Goal: Navigation & Orientation: Find specific page/section

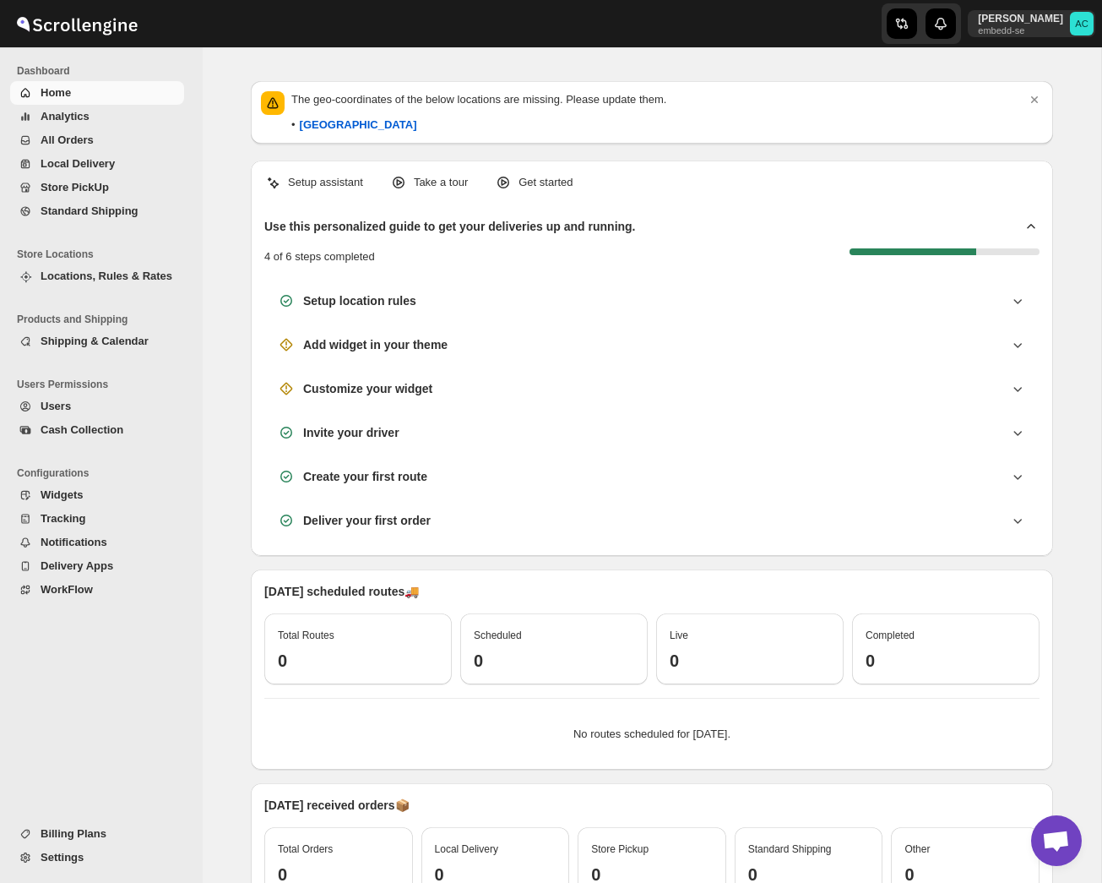
click at [68, 114] on span "Analytics" at bounding box center [65, 116] width 49 height 13
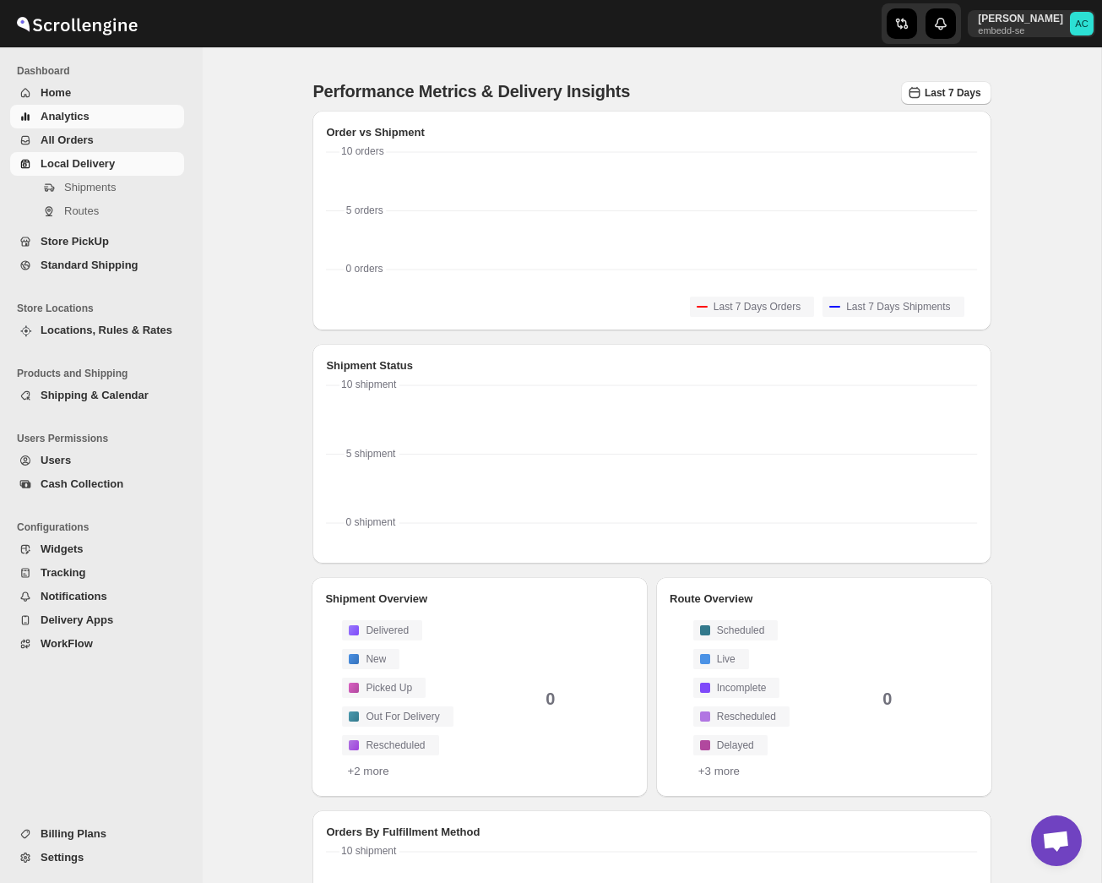
click at [75, 180] on span "Shipments" at bounding box center [122, 187] width 117 height 17
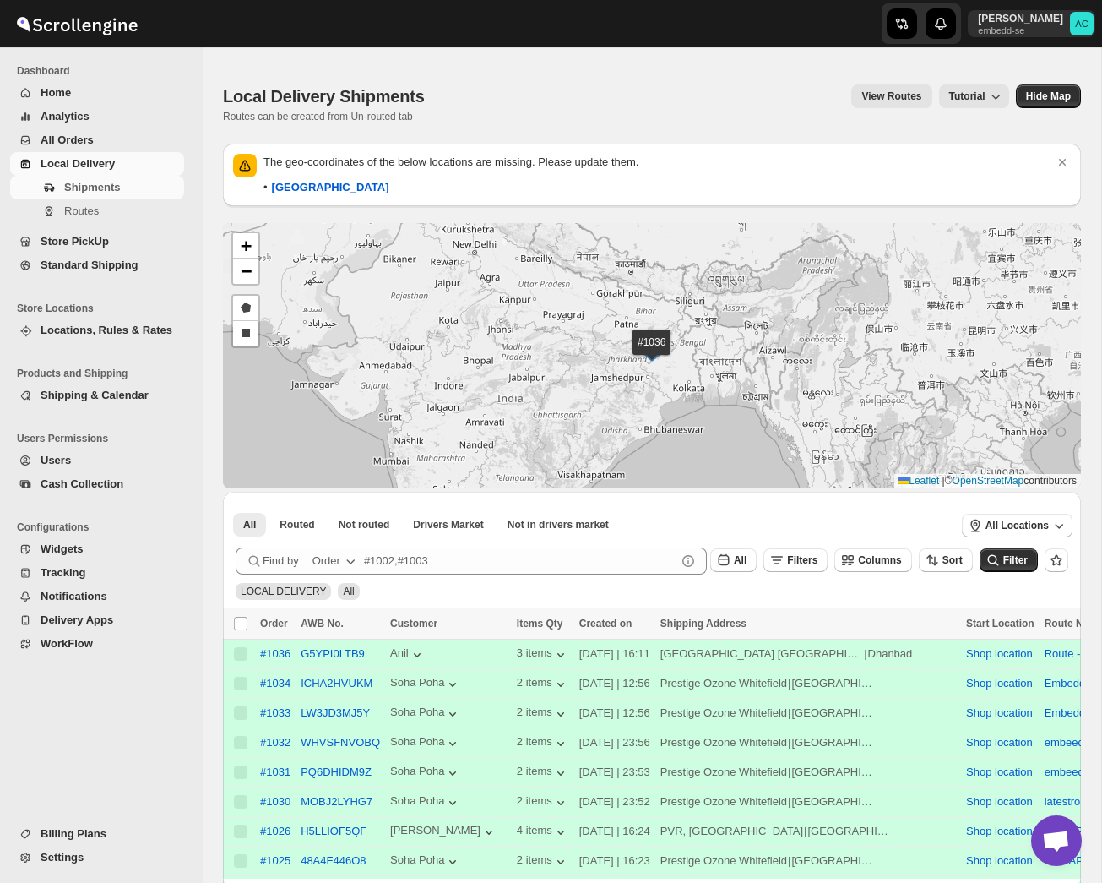
click at [77, 242] on span "Store PickUp" at bounding box center [75, 241] width 68 height 13
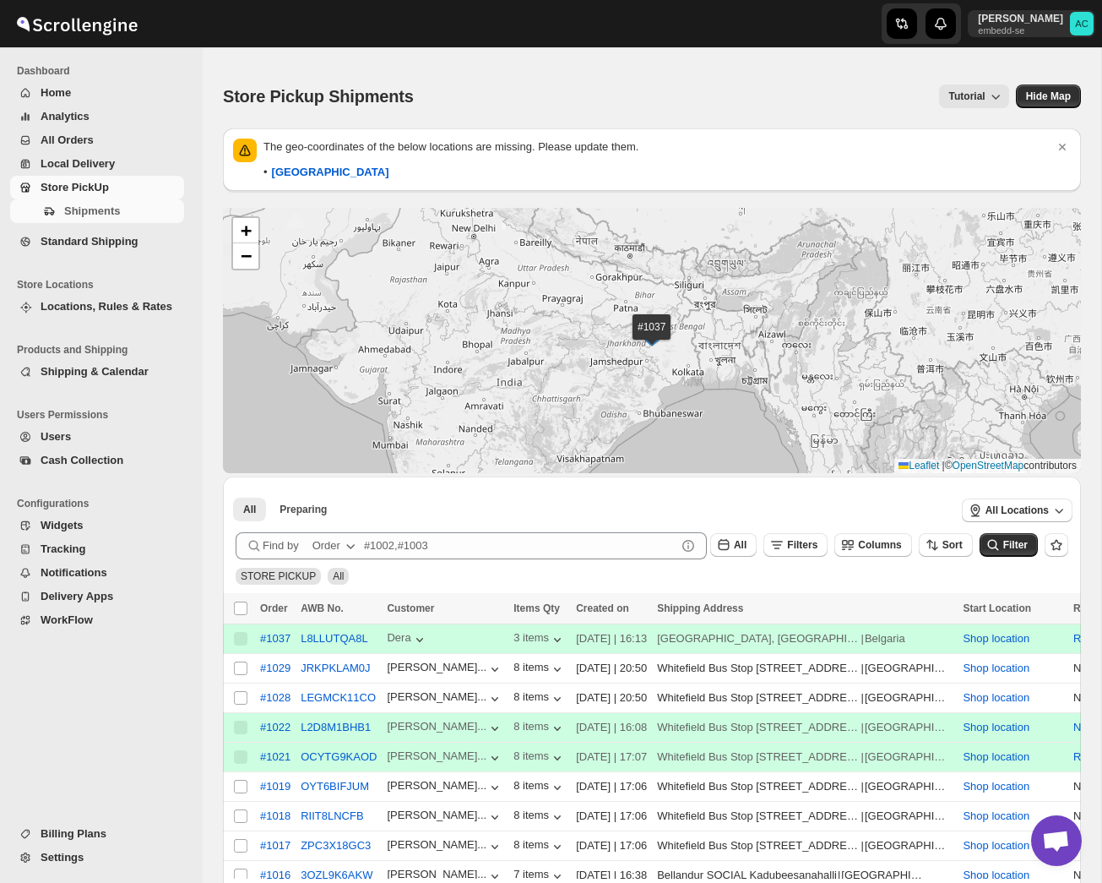
click at [111, 370] on span "Shipping & Calendar" at bounding box center [95, 371] width 108 height 13
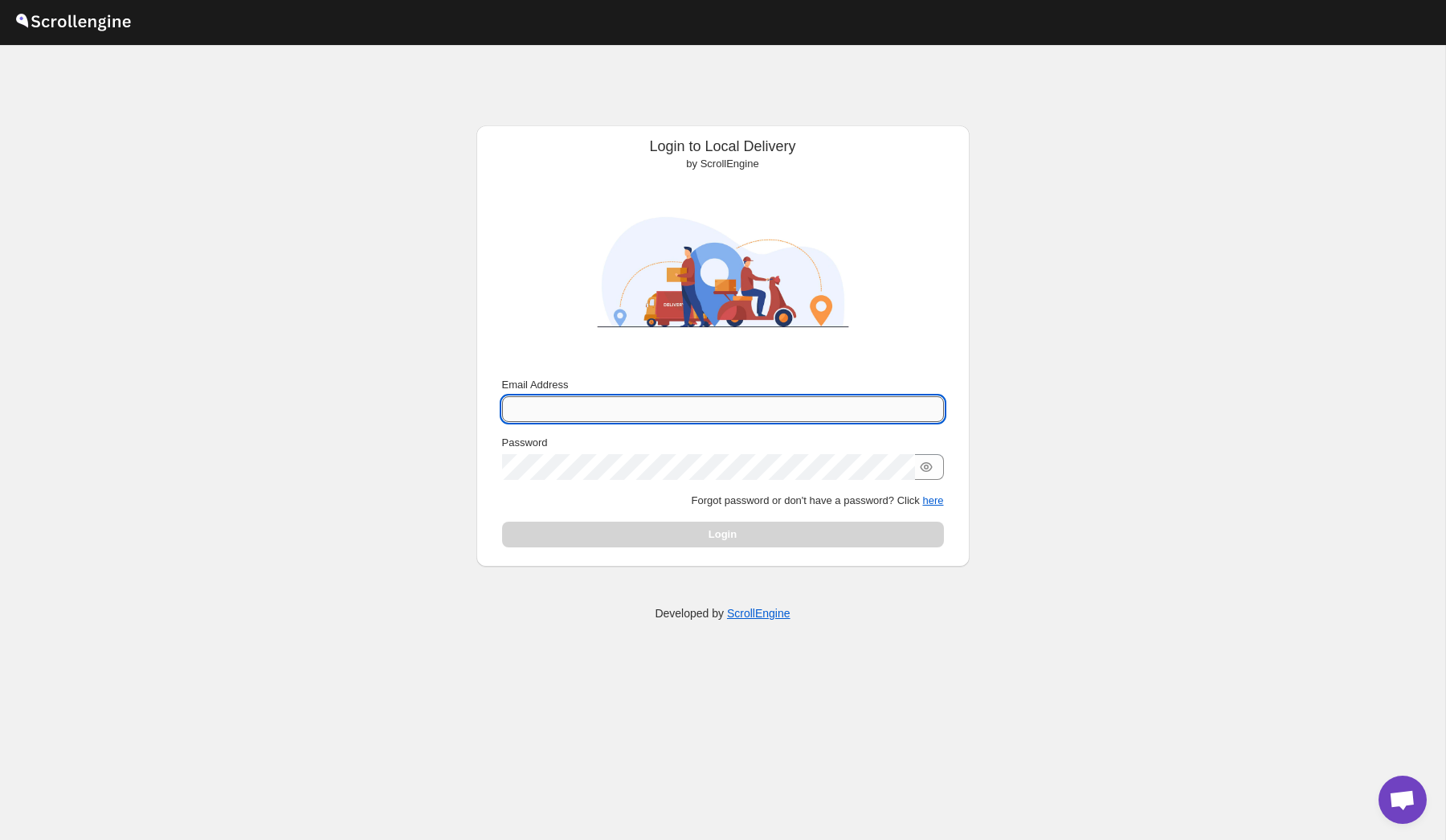
click at [561, 405] on input "Email Address" at bounding box center [723, 408] width 442 height 26
type input "[EMAIL_ADDRESS][DOMAIN_NAME]"
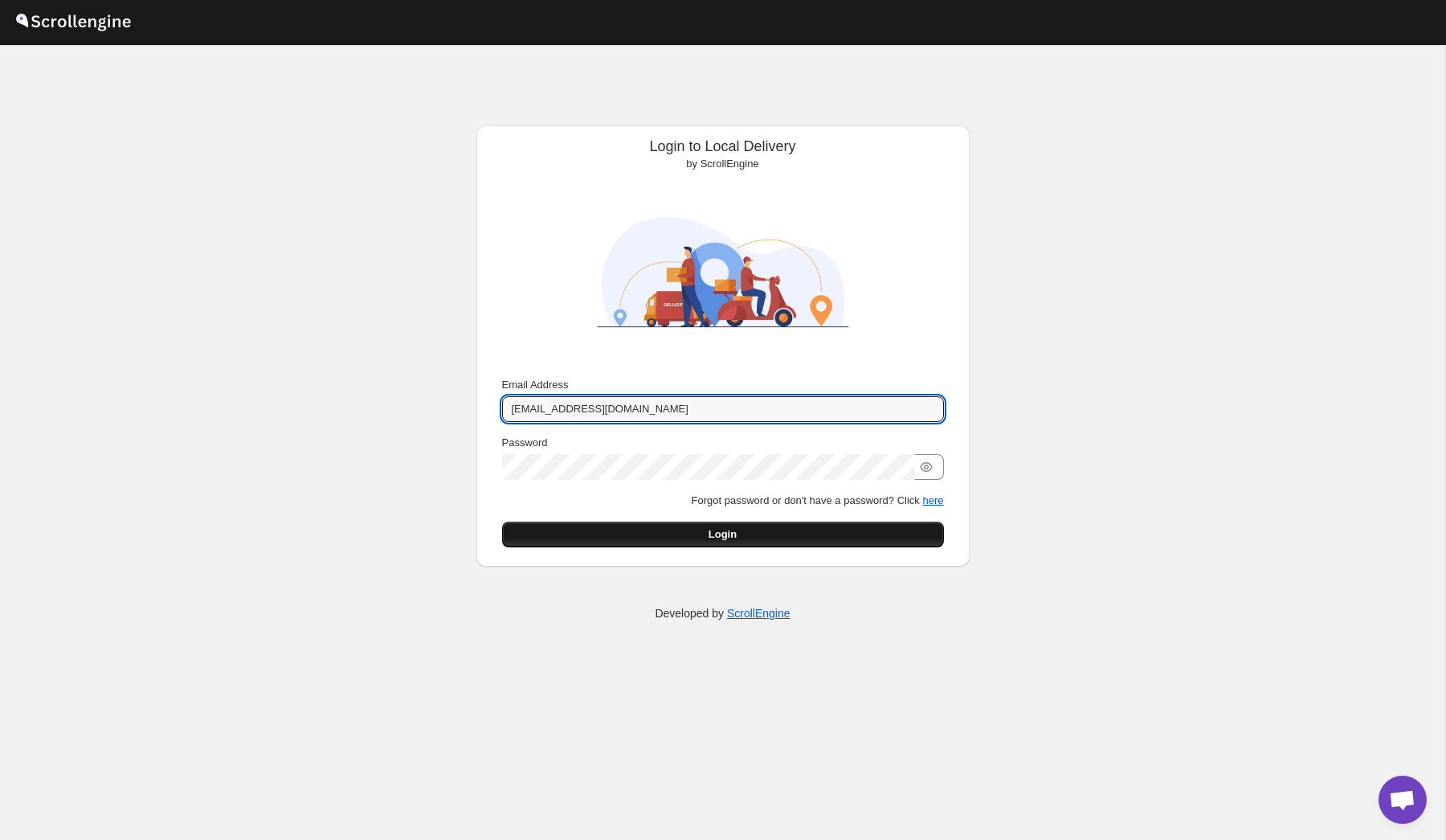
click at [790, 536] on button "Login" at bounding box center [723, 534] width 442 height 26
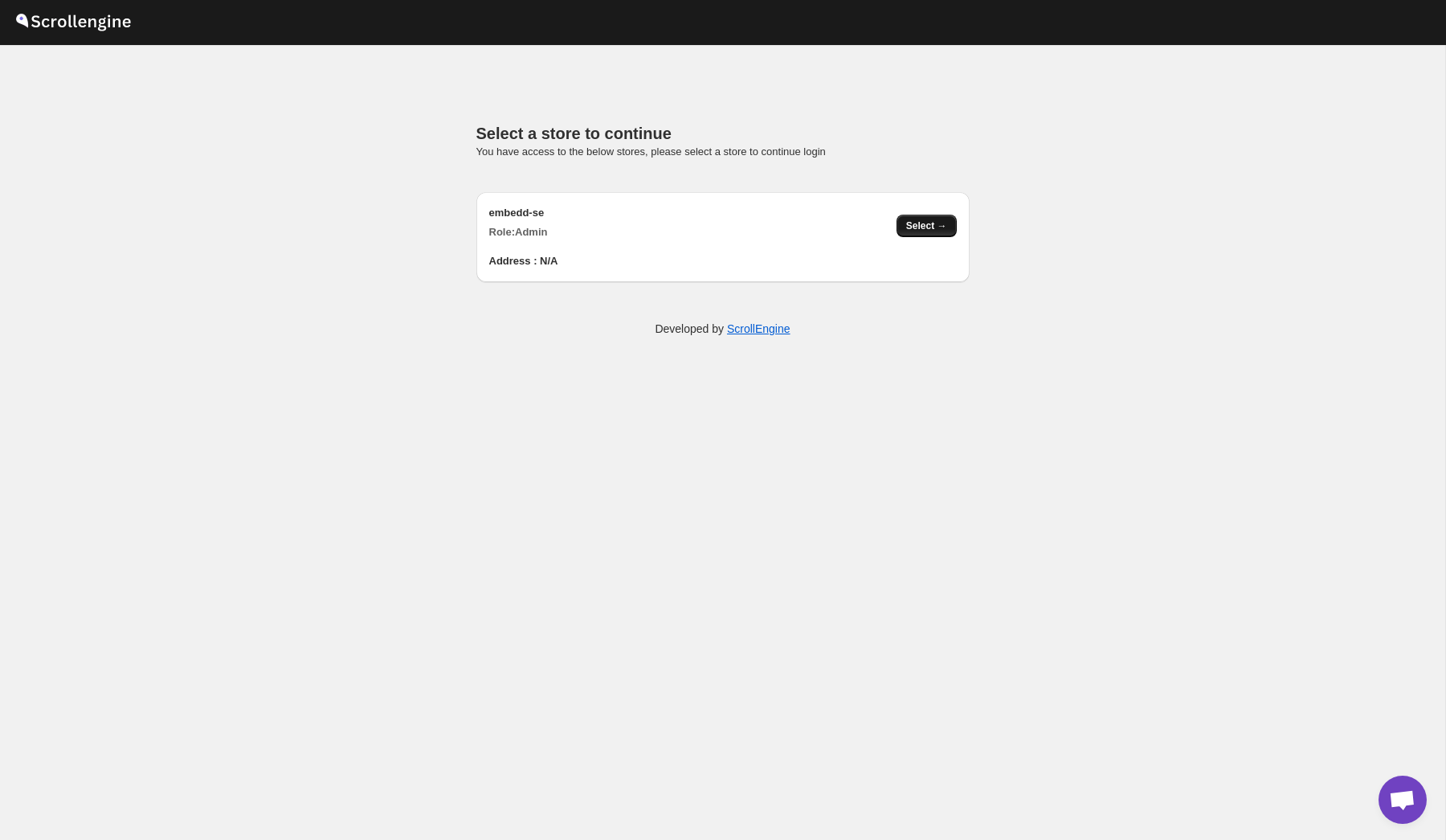
click at [929, 230] on span "Select →" at bounding box center [927, 226] width 41 height 13
